Goal: Navigation & Orientation: Find specific page/section

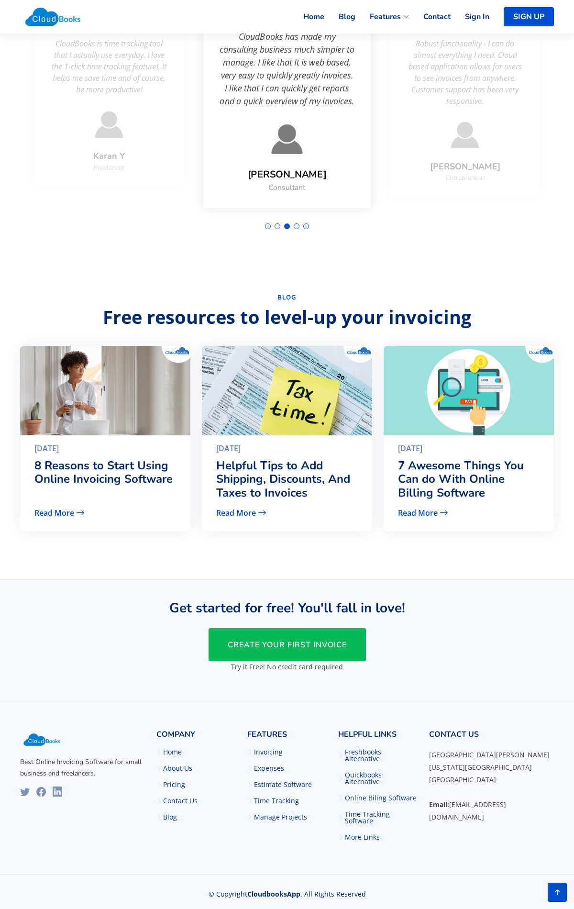
scroll to position [2331, 0]
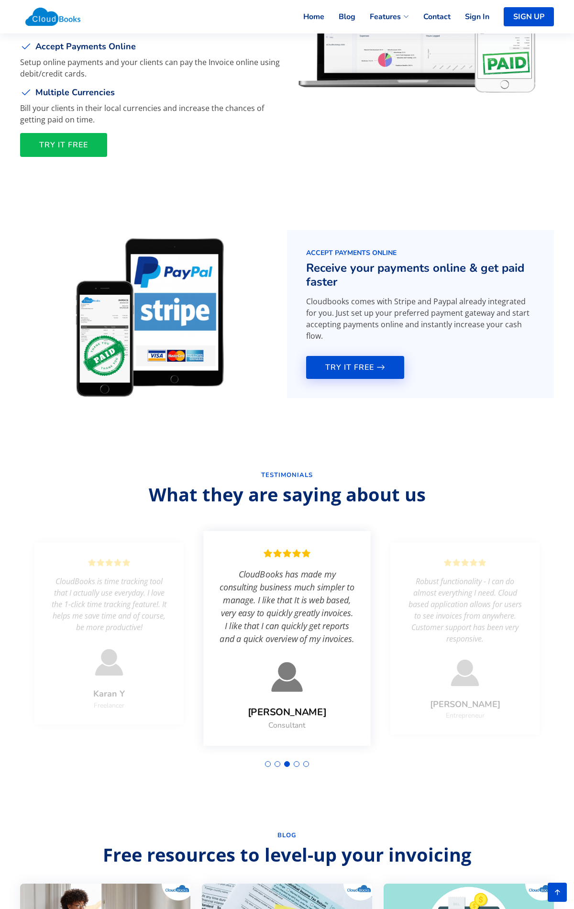
scroll to position [2331, 0]
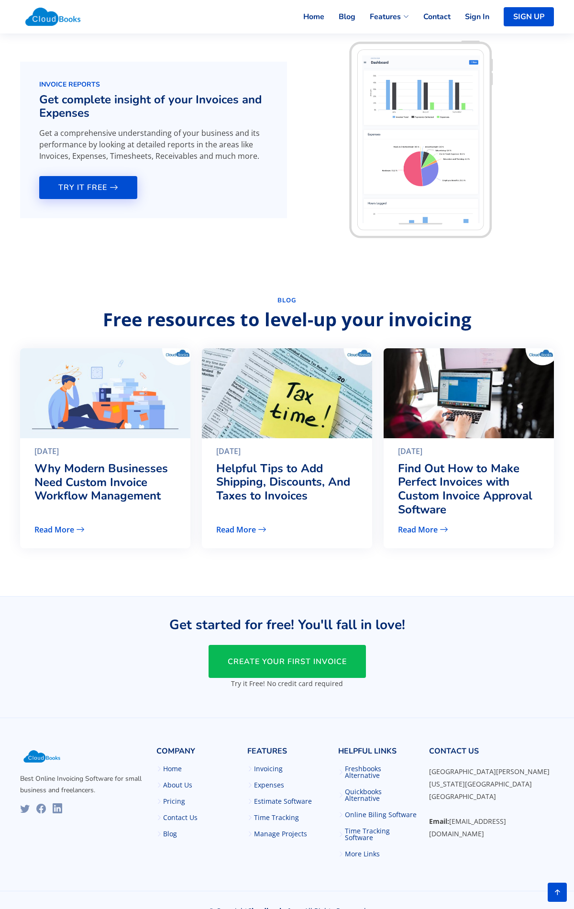
scroll to position [1744, 0]
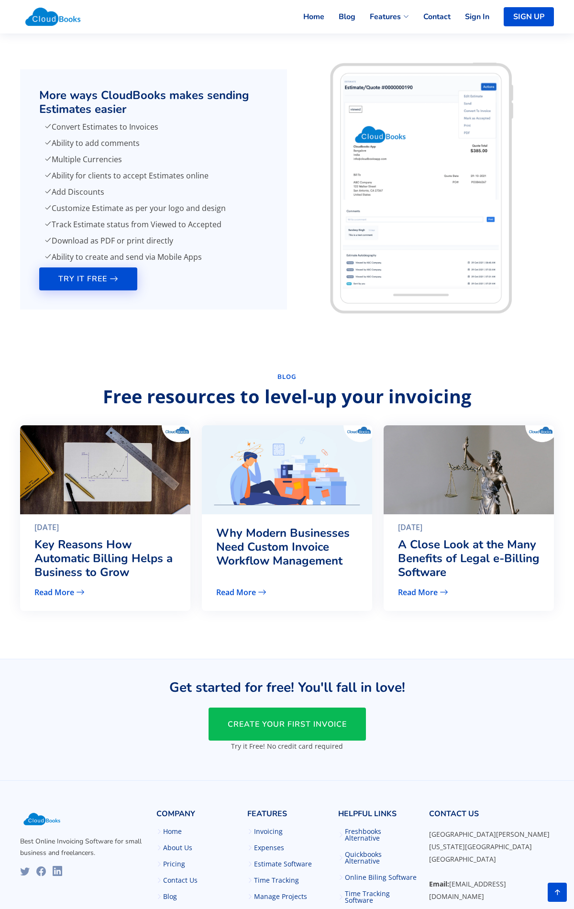
scroll to position [1257, 0]
